Goal: Check status: Check status

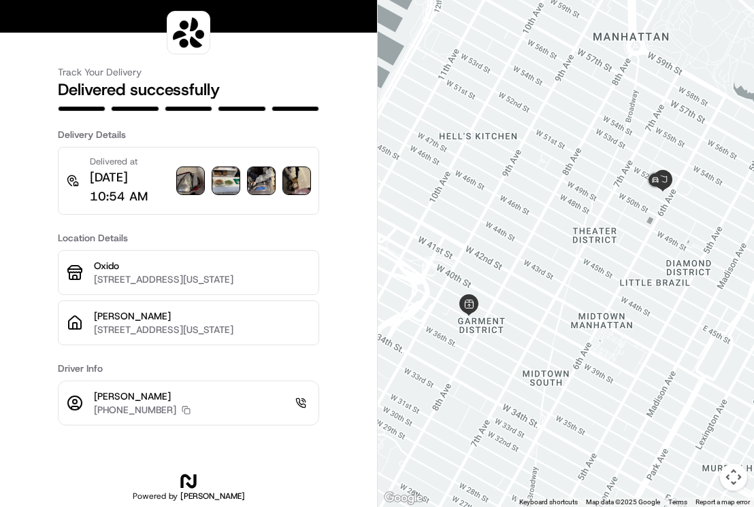
click at [193, 179] on img at bounding box center [190, 180] width 27 height 27
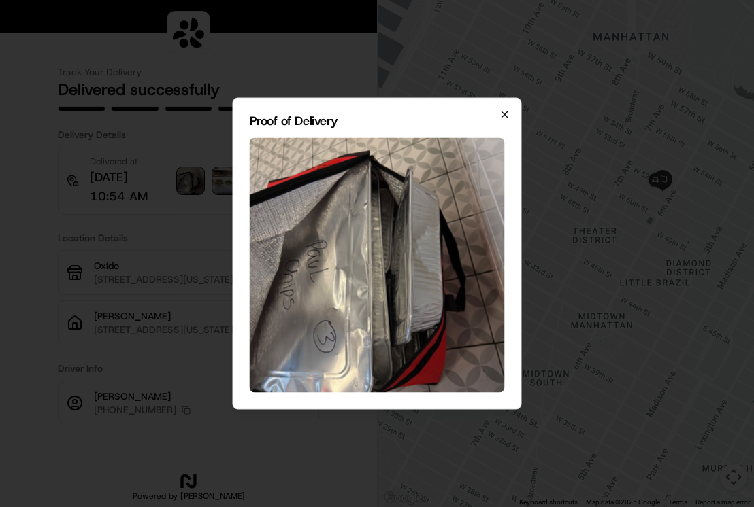
click at [505, 114] on icon "button" at bounding box center [504, 114] width 5 height 5
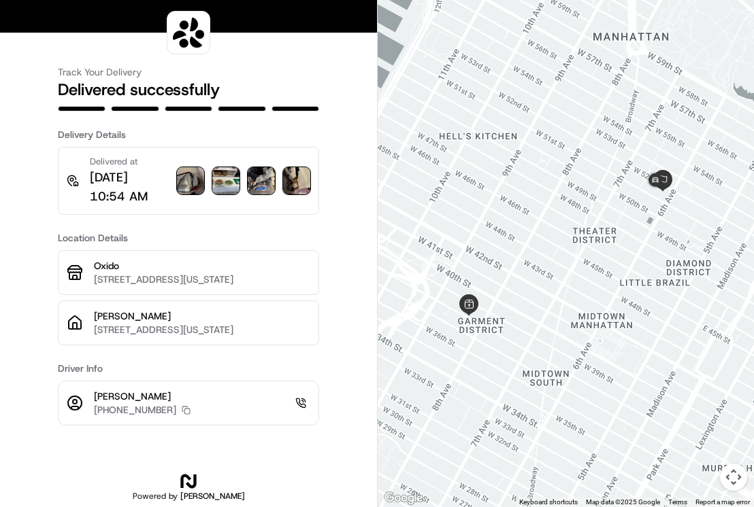
click at [235, 189] on img at bounding box center [225, 180] width 27 height 27
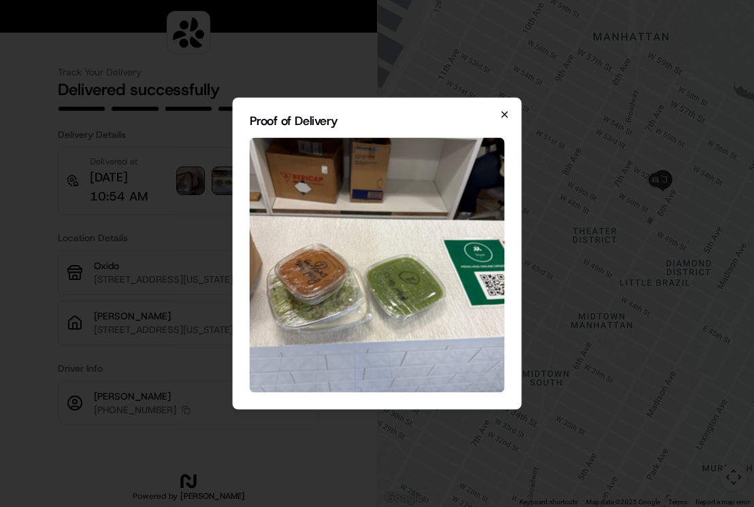
click at [509, 118] on icon "button" at bounding box center [504, 114] width 11 height 11
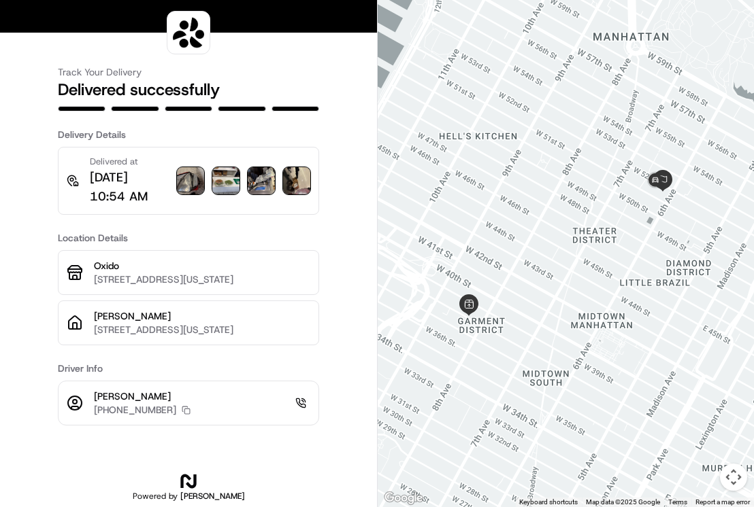
click at [258, 184] on img at bounding box center [261, 180] width 27 height 27
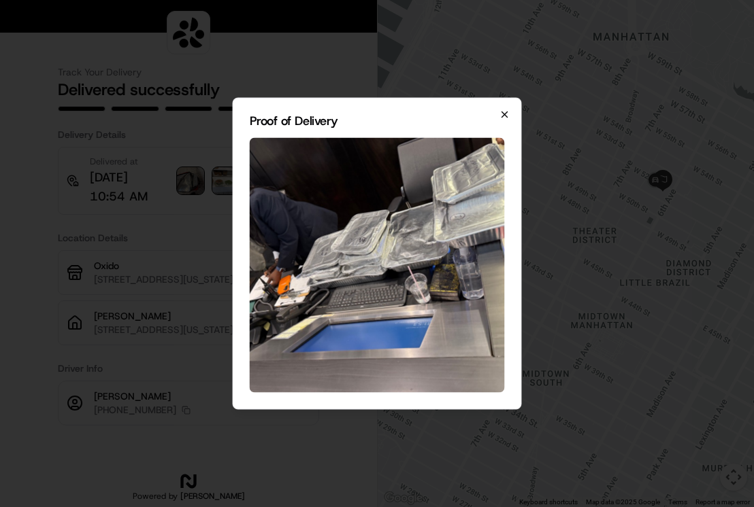
click at [506, 120] on icon "button" at bounding box center [504, 114] width 11 height 11
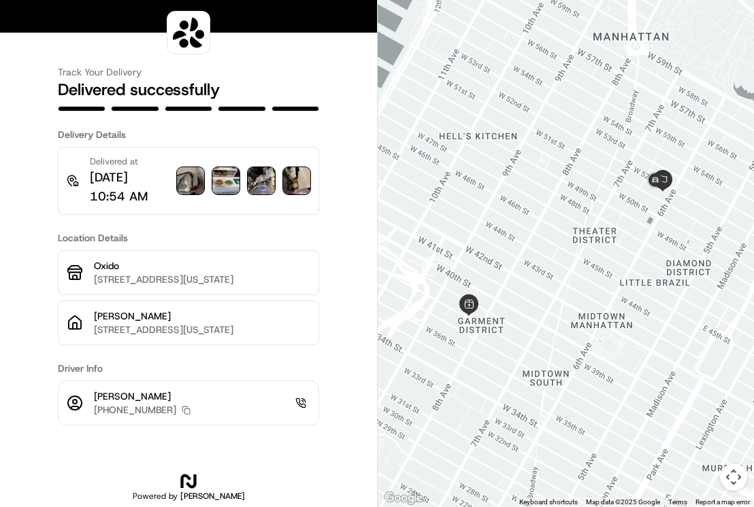
click at [301, 183] on img at bounding box center [296, 180] width 27 height 27
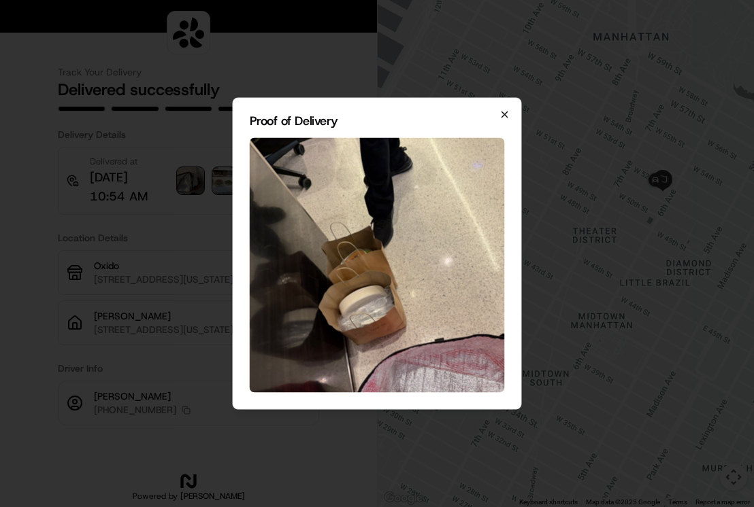
click at [504, 118] on icon "button" at bounding box center [504, 114] width 11 height 11
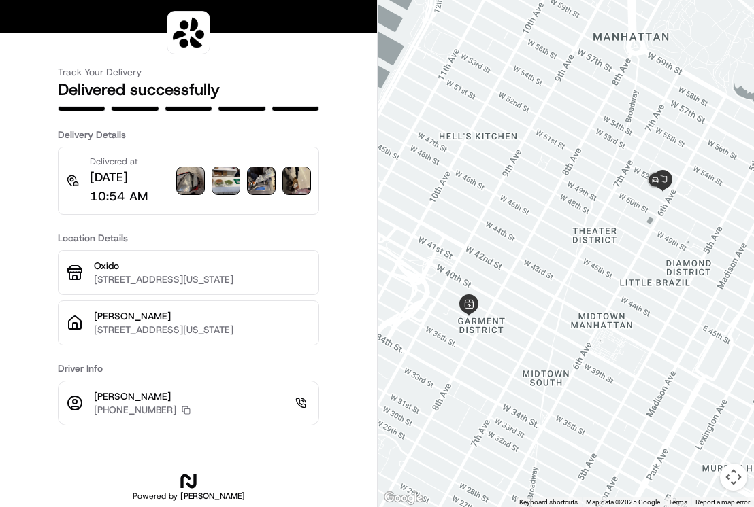
click at [180, 189] on img at bounding box center [190, 180] width 27 height 27
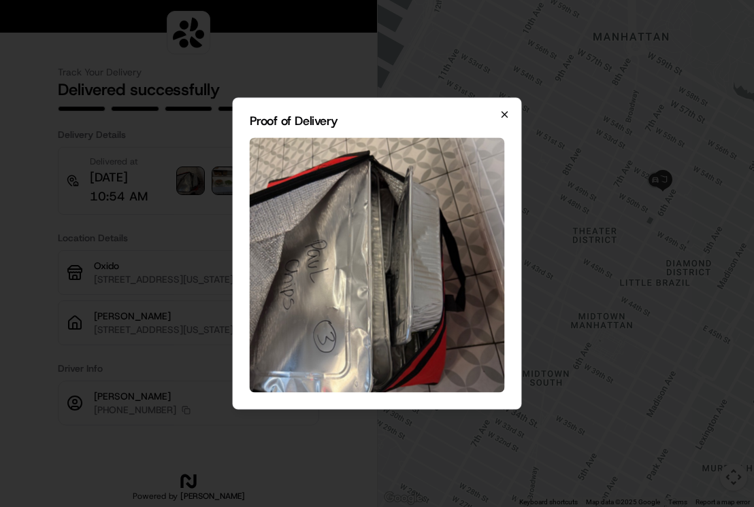
click at [508, 114] on icon "button" at bounding box center [504, 114] width 11 height 11
